Goal: Ask a question: Seek information or help from site administrators or community

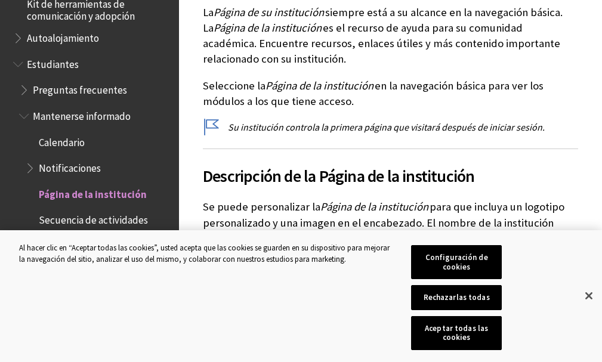
scroll to position [921, 0]
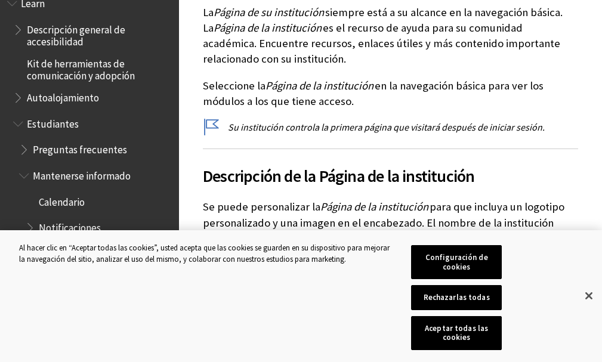
click at [82, 149] on span "Preguntas frecuentes" at bounding box center [80, 148] width 94 height 16
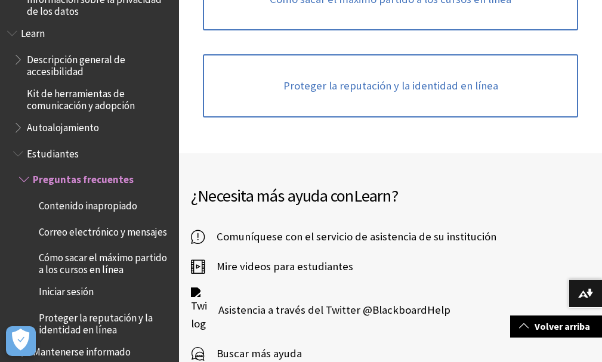
scroll to position [864, 0]
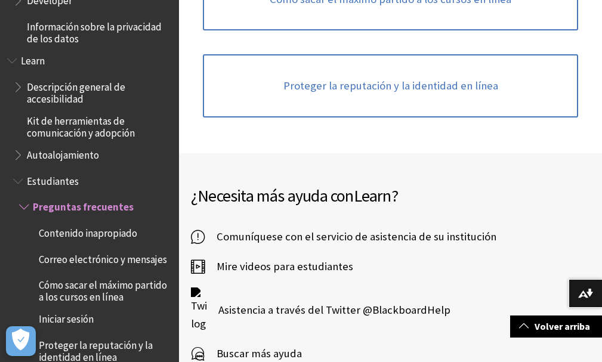
click at [239, 345] on span "Buscar más ayuda" at bounding box center [253, 354] width 97 height 18
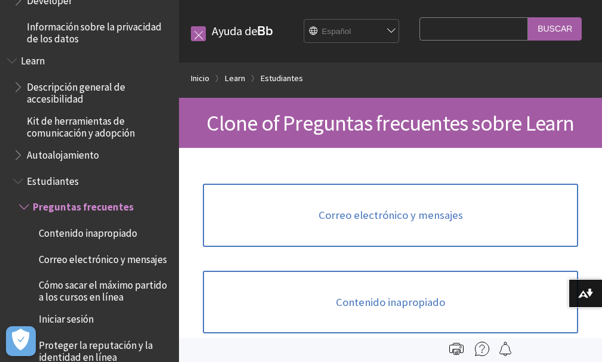
scroll to position [0, 0]
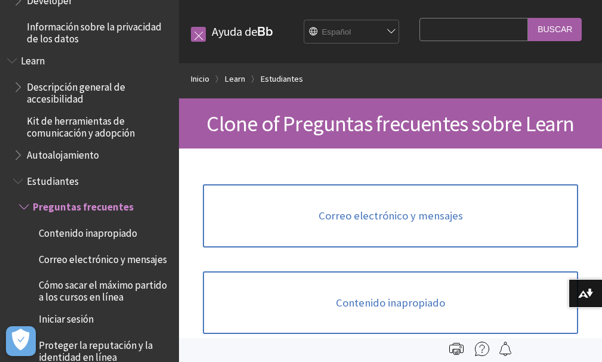
click at [468, 38] on input "Search Query" at bounding box center [473, 29] width 109 height 23
type input "SUBIR PDF EQUIVOCADO"
click at [558, 26] on input "Buscar" at bounding box center [555, 29] width 54 height 23
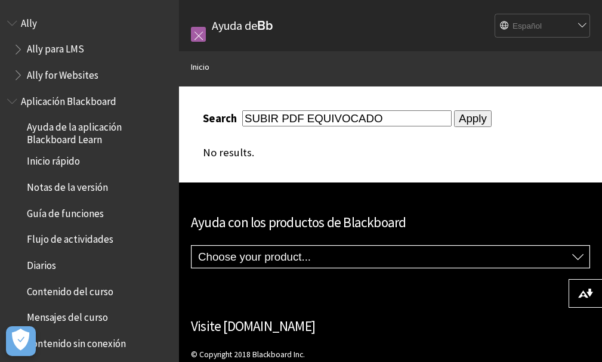
click at [87, 138] on span "Ayuda de la aplicación Blackboard Learn" at bounding box center [99, 132] width 144 height 28
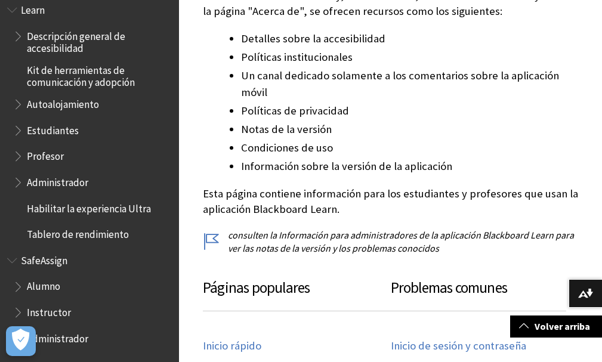
scroll to position [358, 0]
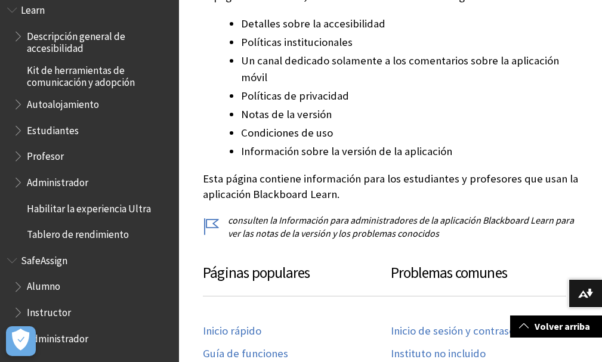
click at [31, 287] on span "Alumno" at bounding box center [43, 285] width 33 height 16
